Goal: Task Accomplishment & Management: Complete application form

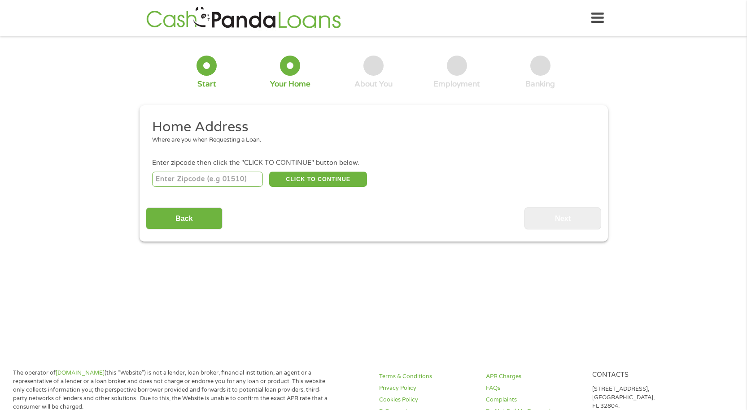
click at [209, 180] on input "number" at bounding box center [207, 179] width 111 height 15
type input "96088"
select select "[US_STATE]"
click at [292, 180] on button "CLICK TO CONTINUE" at bounding box center [318, 179] width 98 height 15
type input "96088"
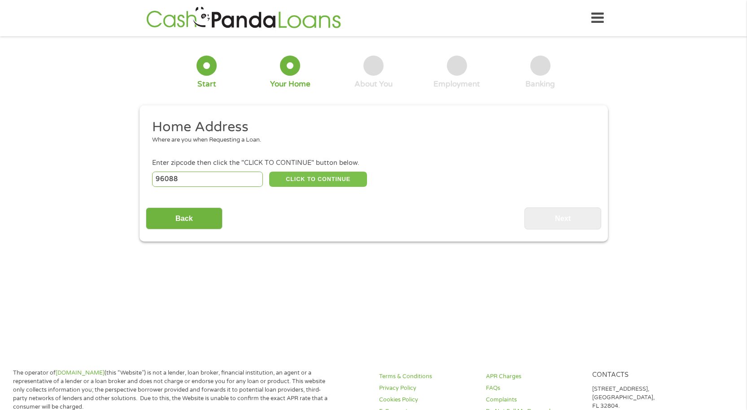
type input "[GEOGRAPHIC_DATA]"
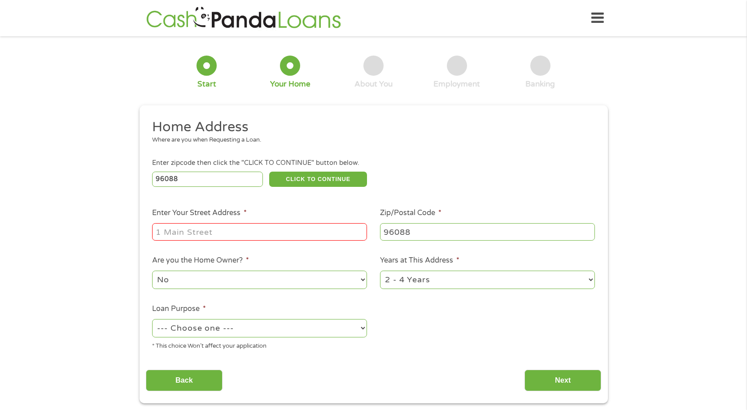
click at [235, 227] on input "Enter Your Street Address *" at bounding box center [259, 231] width 215 height 17
type input "[STREET_ADDRESS]"
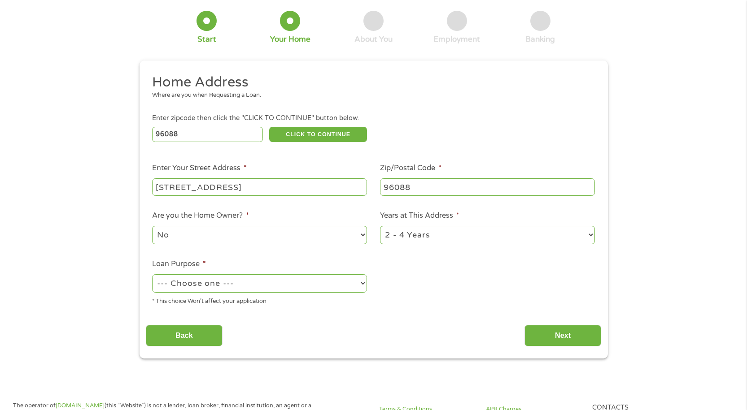
scroll to position [90, 0]
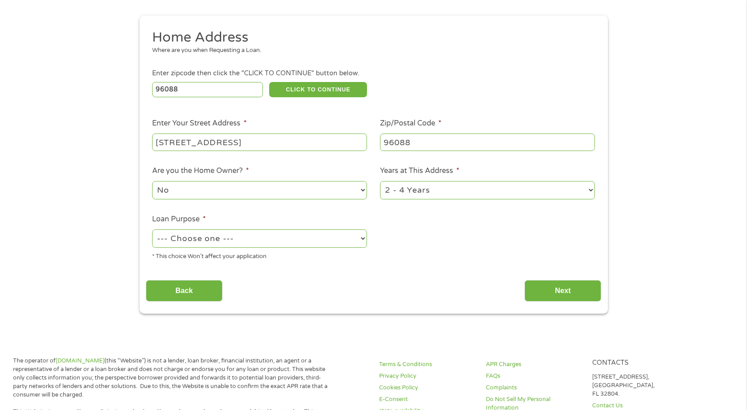
click at [278, 244] on select "--- Choose one --- Pay Bills Debt Consolidation Home Improvement Major Purchase…" at bounding box center [259, 239] width 215 height 18
select select "paybills"
click at [152, 231] on select "--- Choose one --- Pay Bills Debt Consolidation Home Improvement Major Purchase…" at bounding box center [259, 239] width 215 height 18
click at [538, 286] on input "Next" at bounding box center [562, 291] width 77 height 22
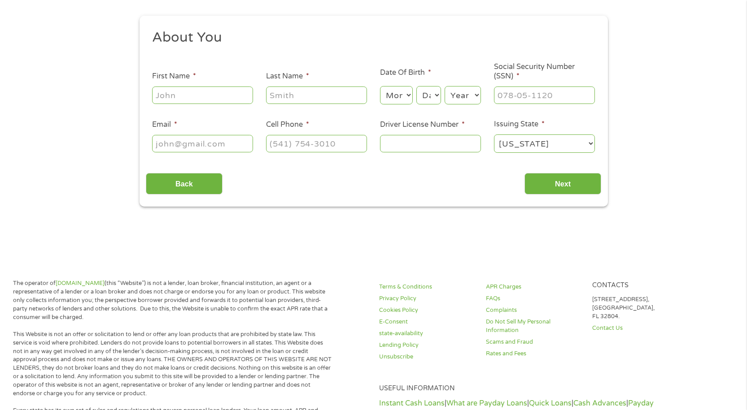
scroll to position [0, 0]
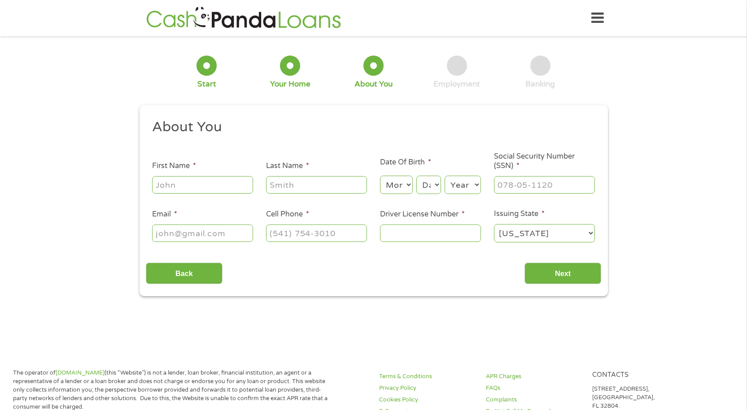
click at [203, 185] on input "First Name *" at bounding box center [202, 184] width 101 height 17
type input "[PERSON_NAME]"
click at [399, 188] on select "Month 1 2 3 4 5 6 7 8 9 10 11 12" at bounding box center [396, 185] width 33 height 18
select select "10"
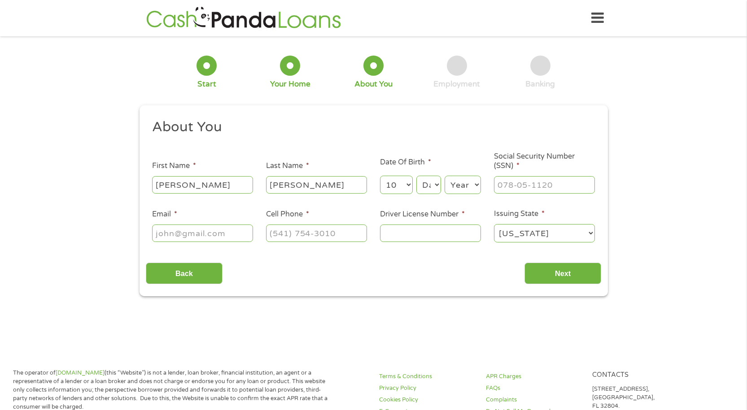
click at [380, 176] on select "Month 1 2 3 4 5 6 7 8 9 10 11 12" at bounding box center [396, 185] width 33 height 18
click at [431, 187] on select "Day 1 2 3 4 5 6 7 8 9 10 11 12 13 14 15 16 17 18 19 20 21 22 23 24 25 26 27 28 …" at bounding box center [428, 185] width 24 height 18
select select "20"
click at [416, 176] on select "Day 1 2 3 4 5 6 7 8 9 10 11 12 13 14 15 16 17 18 19 20 21 22 23 24 25 26 27 28 …" at bounding box center [428, 185] width 24 height 18
click at [462, 190] on select "Year [DATE] 2006 2005 2004 2003 2002 2001 2000 1999 1998 1997 1996 1995 1994 19…" at bounding box center [463, 185] width 36 height 18
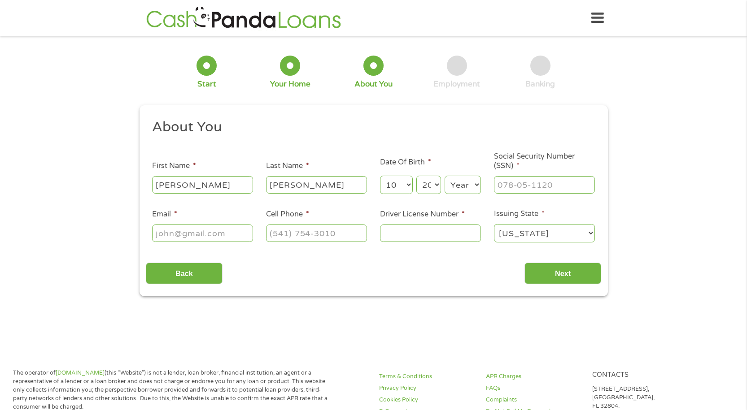
select select "1967"
click at [445, 176] on select "Year [DATE] 2006 2005 2004 2003 2002 2001 2000 1999 1998 1997 1996 1995 1994 19…" at bounding box center [463, 185] width 36 height 18
click at [532, 188] on input "___-__-____" at bounding box center [544, 184] width 101 height 17
type input "016-64-3773"
click at [194, 233] on input "Email *" at bounding box center [202, 233] width 101 height 17
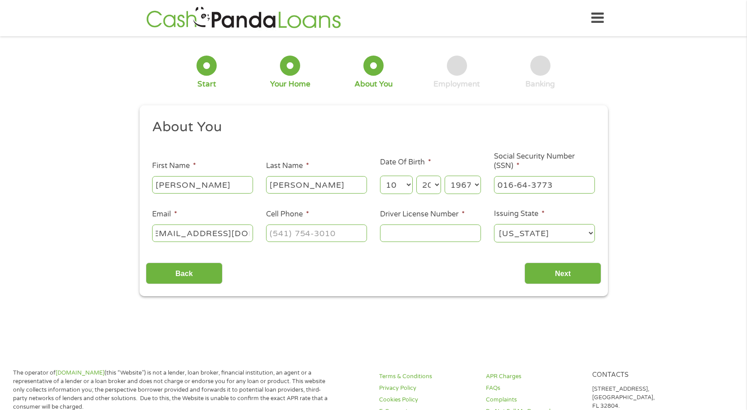
scroll to position [0, 15]
type input "[EMAIL_ADDRESS][DOMAIN_NAME]"
click at [317, 235] on input "(___) ___-____" at bounding box center [316, 233] width 101 height 17
type input "(___) ___-9162"
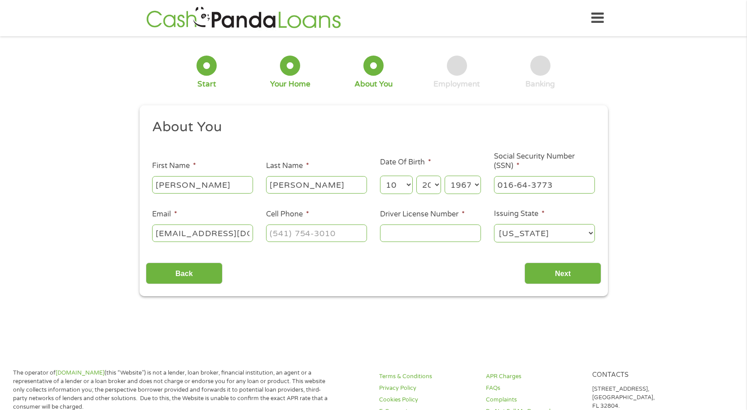
click at [406, 235] on input "Driver License Number *" at bounding box center [430, 233] width 101 height 17
type input "d1424758"
click at [577, 277] on input "Next" at bounding box center [562, 274] width 77 height 22
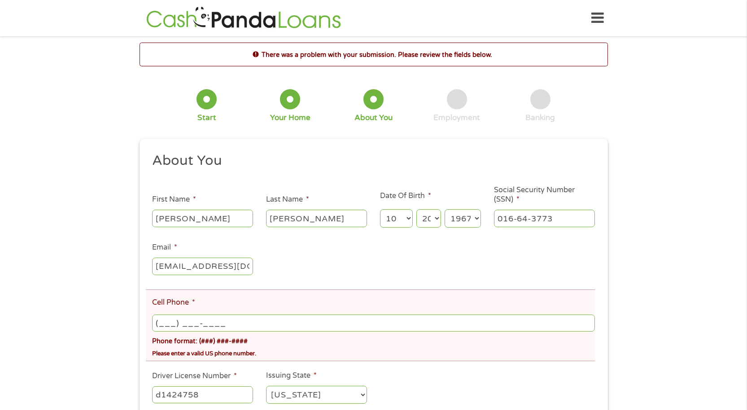
click at [188, 324] on input "(___) ___-____" at bounding box center [373, 323] width 442 height 17
type input "[PHONE_NUMBER]"
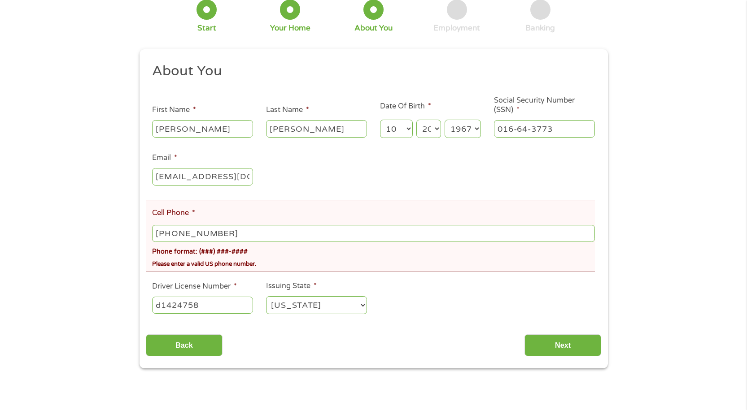
scroll to position [135, 0]
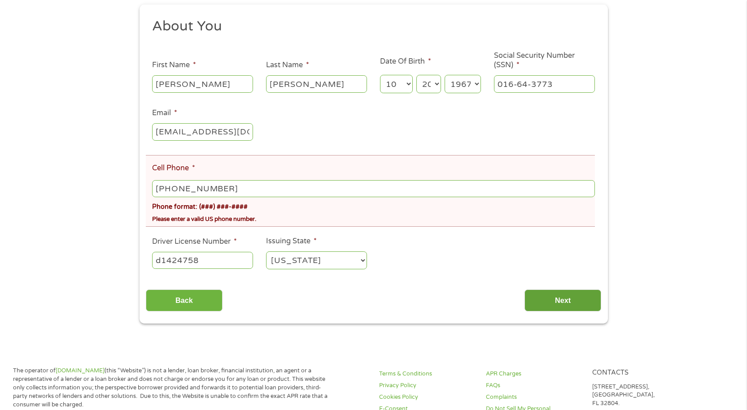
click at [559, 301] on input "Next" at bounding box center [562, 301] width 77 height 22
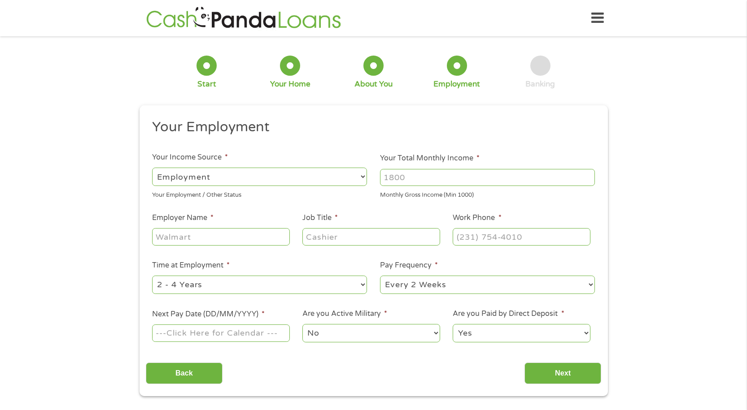
click at [415, 179] on input "Your Total Monthly Income *" at bounding box center [487, 177] width 215 height 17
type input "6278.20"
click at [193, 237] on input "Employer Name *" at bounding box center [220, 236] width 137 height 17
type input "VA"
click at [315, 238] on input "Job Title *" at bounding box center [370, 236] width 137 height 17
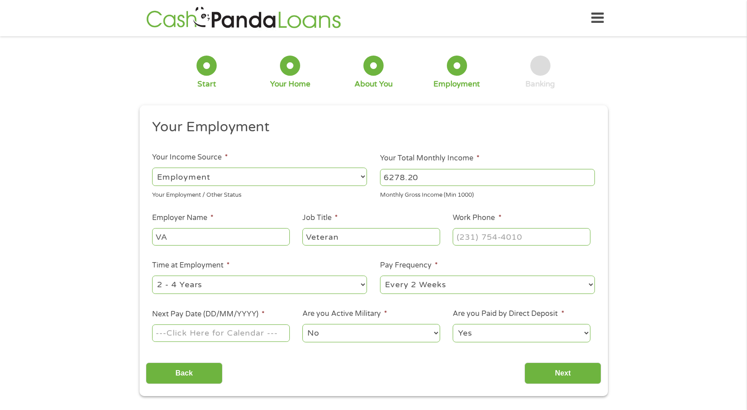
type input "Veteran"
click at [480, 238] on input "(___) ___-____" at bounding box center [521, 236] width 137 height 17
type input "[PHONE_NUMBER]"
click at [245, 287] on select "--- Choose one --- 1 Year or less 1 - 2 Years 2 - 4 Years Over 4 Years" at bounding box center [259, 285] width 215 height 18
select select "60months"
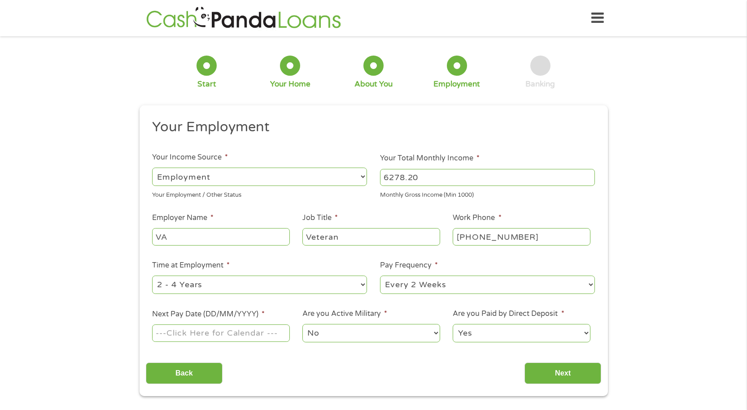
click at [152, 276] on select "--- Choose one --- 1 Year or less 1 - 2 Years 2 - 4 Years Over 4 Years" at bounding box center [259, 285] width 215 height 18
click at [428, 280] on select "--- Choose one --- Every 2 Weeks Every Week Monthly Semi-Monthly" at bounding box center [487, 285] width 215 height 18
select select "monthly"
click at [380, 276] on select "--- Choose one --- Every 2 Weeks Every Week Monthly Semi-Monthly" at bounding box center [487, 285] width 215 height 18
click at [232, 334] on input "Next Pay Date (DD/MM/YYYY) *" at bounding box center [220, 333] width 137 height 17
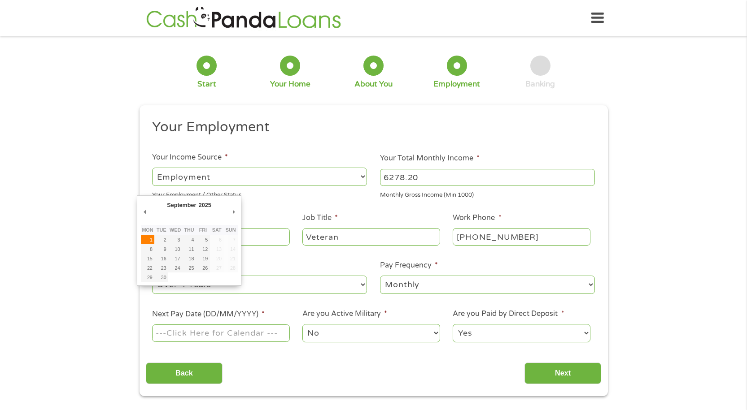
type input "[DATE]"
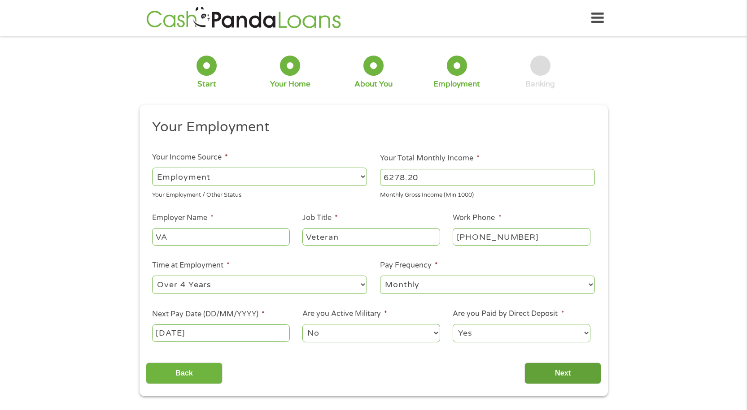
click at [552, 373] on input "Next" at bounding box center [562, 374] width 77 height 22
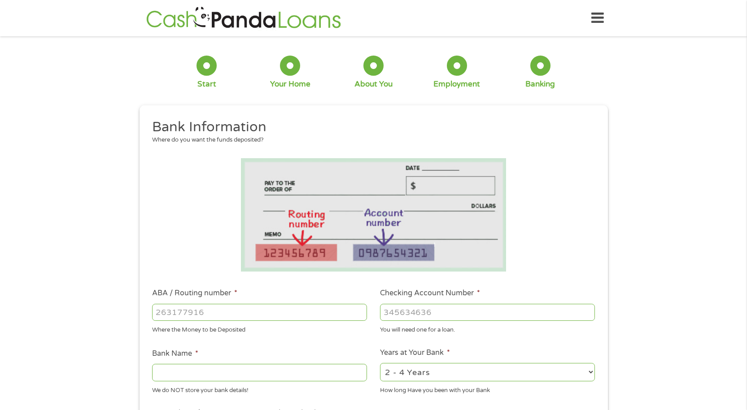
click at [204, 310] on input "ABA / Routing number *" at bounding box center [259, 312] width 215 height 17
type input "121000358"
type input "BANK OF AMERICA NA"
type input "121000358"
click at [390, 314] on input "Checking Account Number *" at bounding box center [487, 312] width 215 height 17
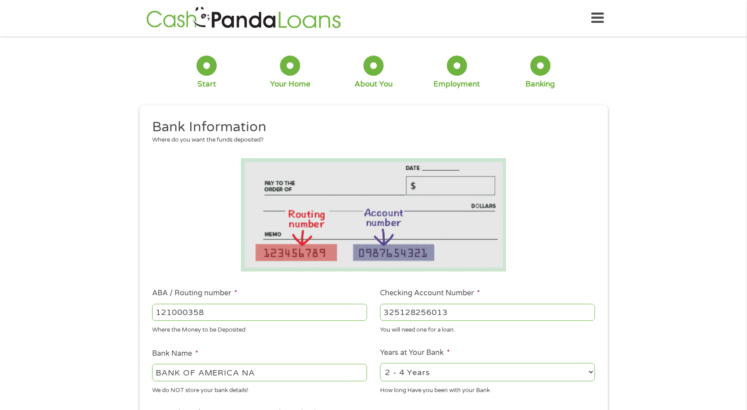
type input "325128256013"
click at [493, 372] on select "2 - 4 Years 6 - 12 Months 1 - 2 Years Over 4 Years" at bounding box center [487, 372] width 215 height 18
select select "60months"
click at [380, 363] on select "2 - 4 Years 6 - 12 Months 1 - 2 Years Over 4 Years" at bounding box center [487, 372] width 215 height 18
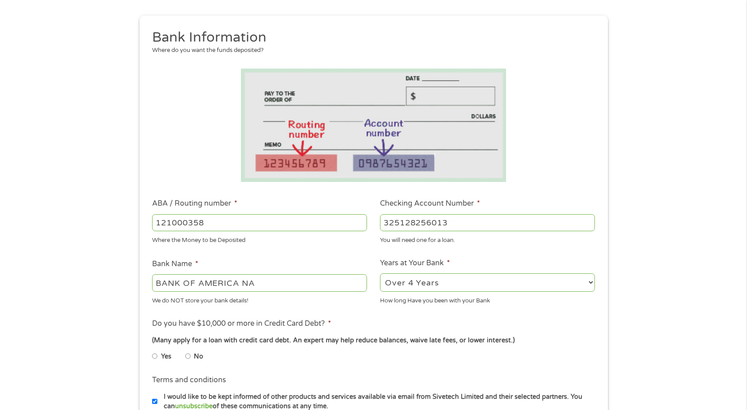
click at [188, 357] on input "No" at bounding box center [187, 356] width 5 height 14
radio input "true"
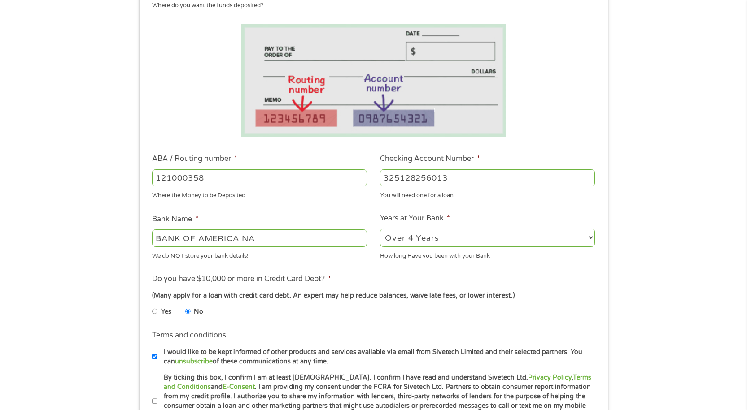
scroll to position [179, 0]
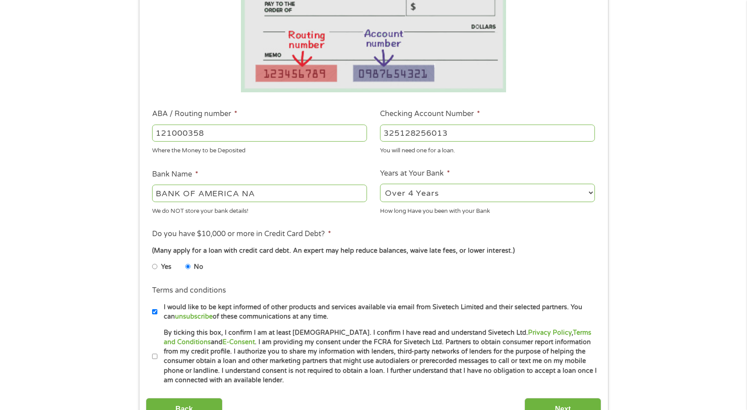
drag, startPoint x: 153, startPoint y: 358, endPoint x: 175, endPoint y: 365, distance: 22.6
click at [153, 358] on input "By ticking this box, I confirm I am at least [DEMOGRAPHIC_DATA]. I confirm I ha…" at bounding box center [154, 357] width 5 height 14
checkbox input "true"
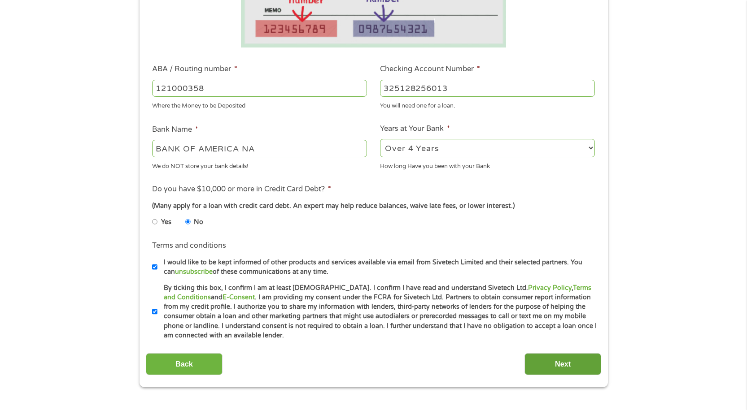
click at [555, 367] on input "Next" at bounding box center [562, 365] width 77 height 22
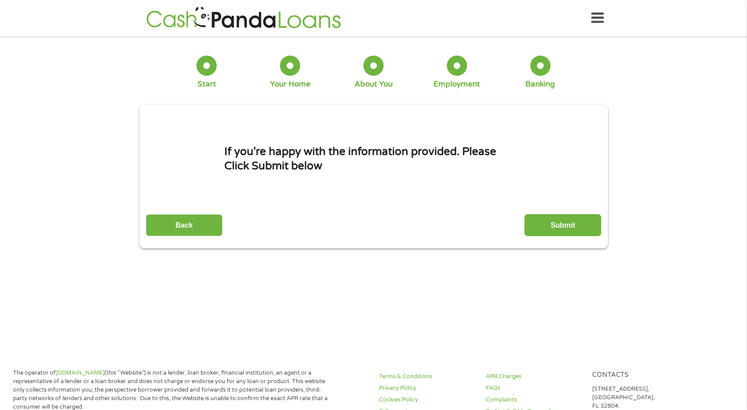
scroll to position [4, 4]
click at [563, 223] on input "Submit" at bounding box center [562, 225] width 77 height 22
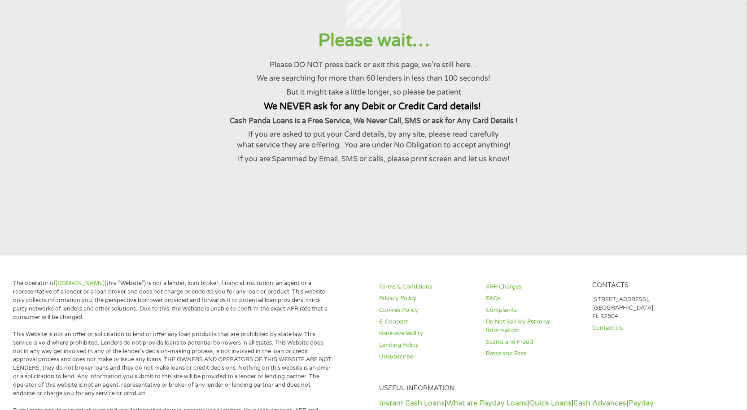
scroll to position [0, 0]
